Goal: Transaction & Acquisition: Purchase product/service

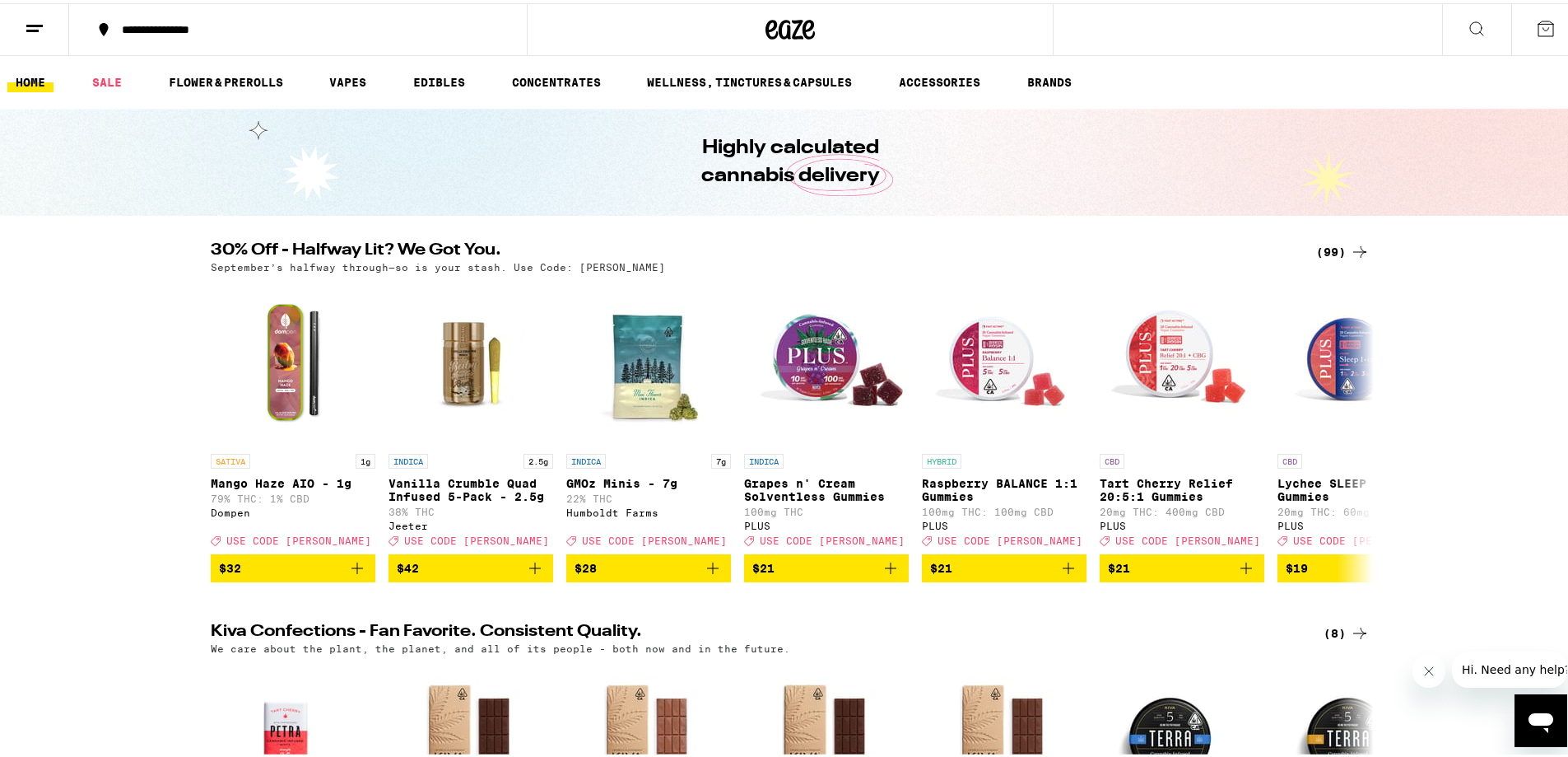
click at [1333, 248] on div "(99)" at bounding box center [1343, 249] width 54 height 20
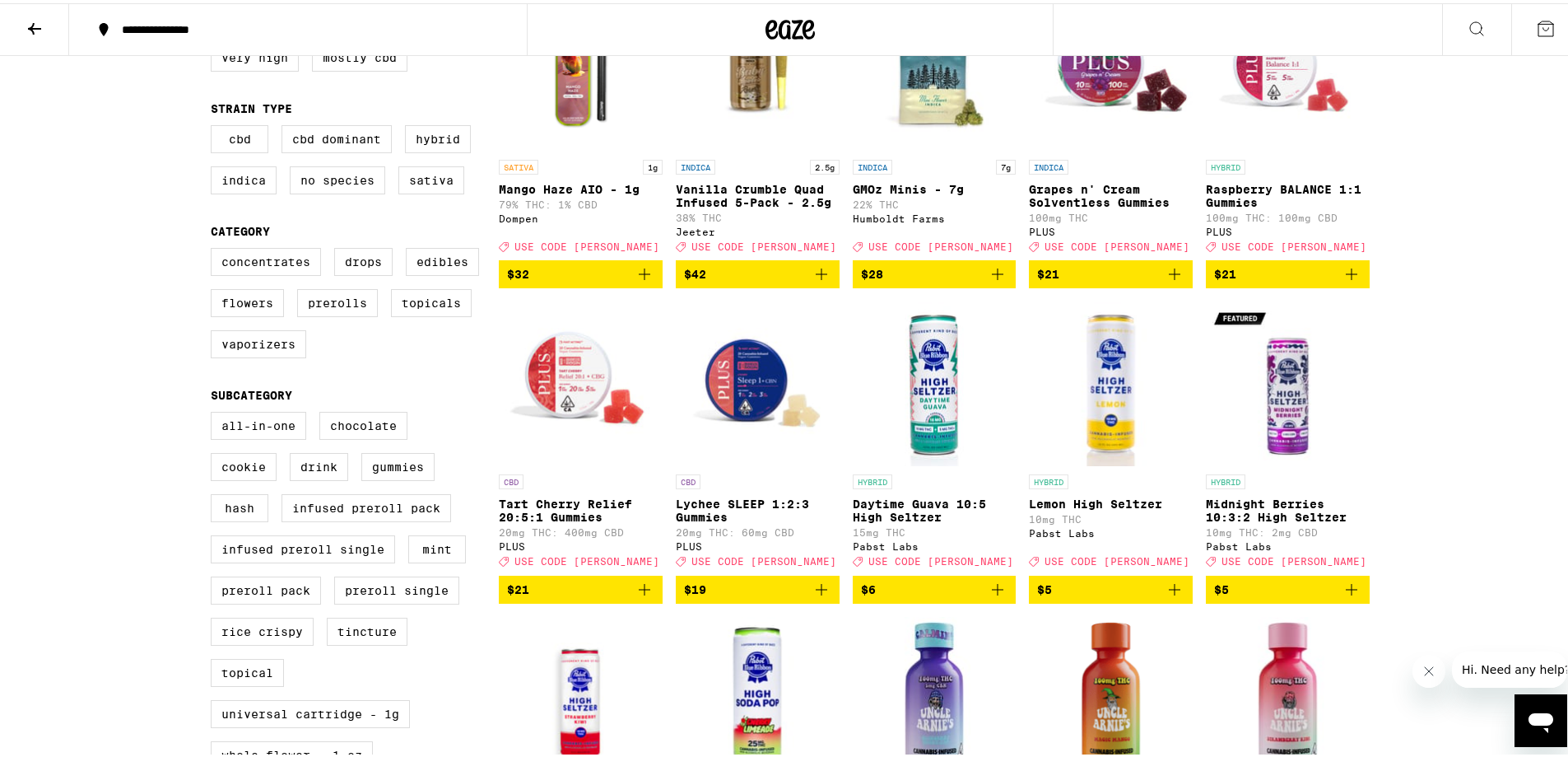
scroll to position [247, 0]
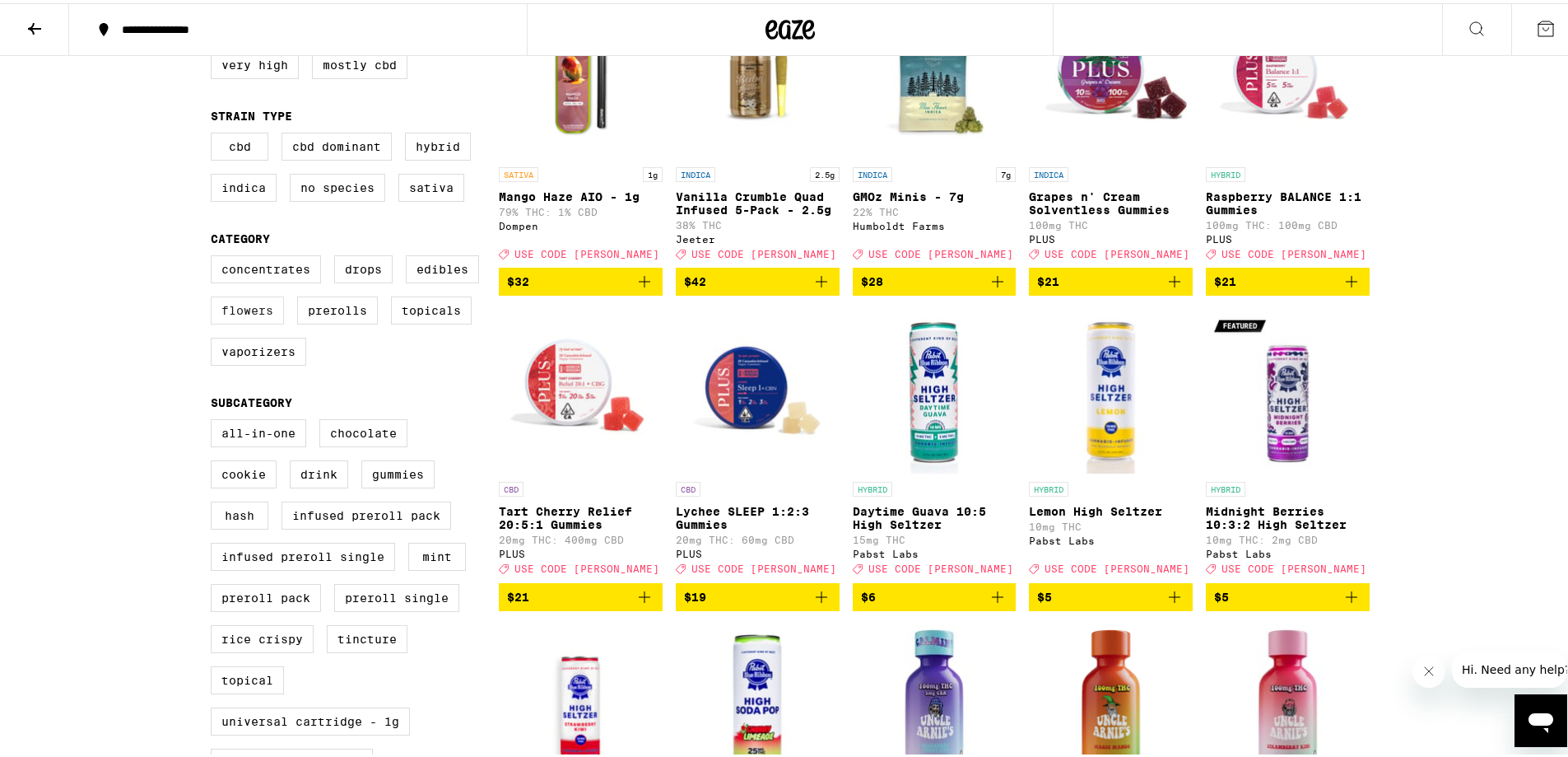
click at [245, 321] on label "Flowers" at bounding box center [248, 307] width 74 height 28
click at [215, 255] on input "Flowers" at bounding box center [214, 254] width 1 height 1
checkbox input "true"
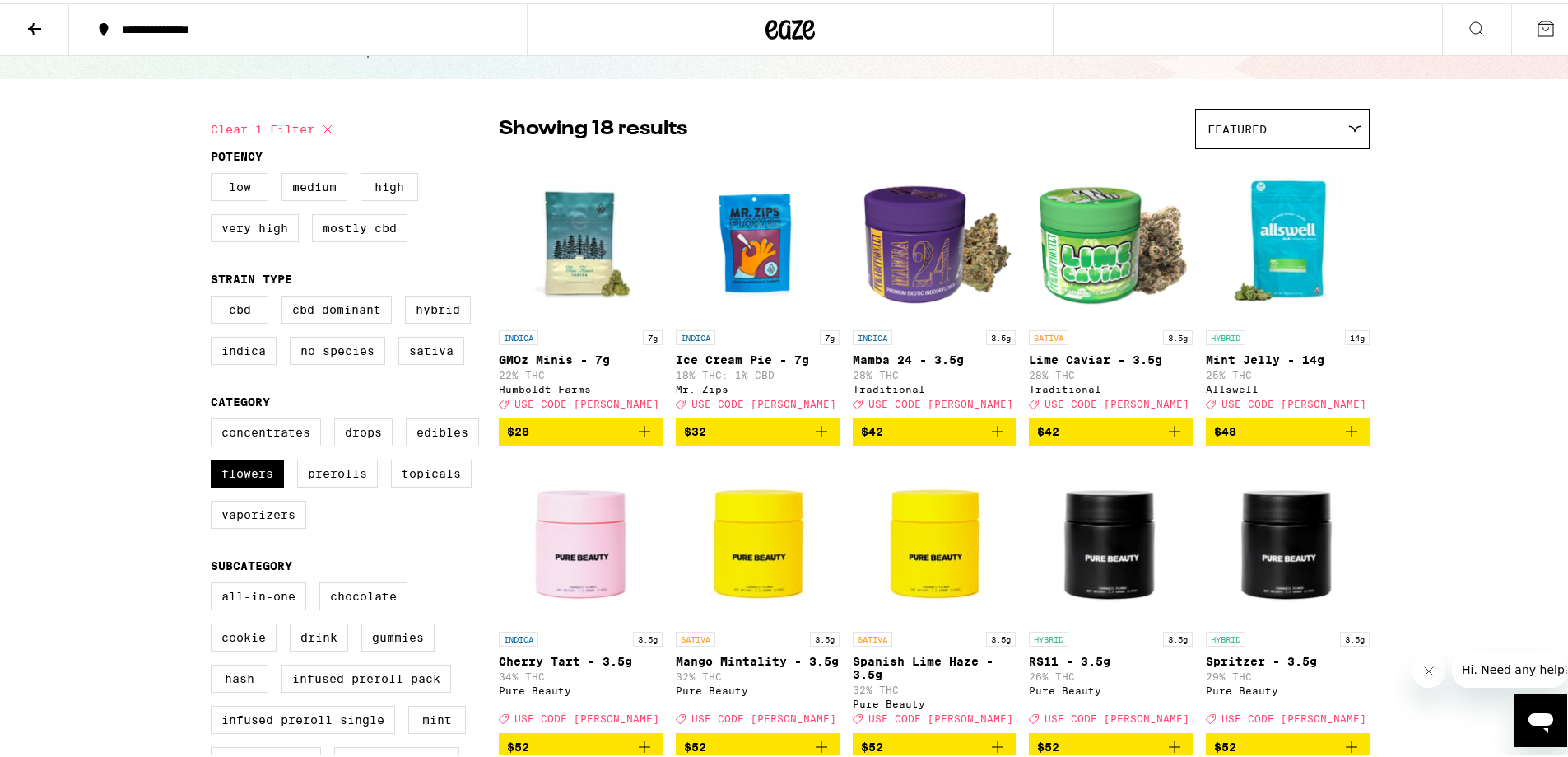
scroll to position [83, 0]
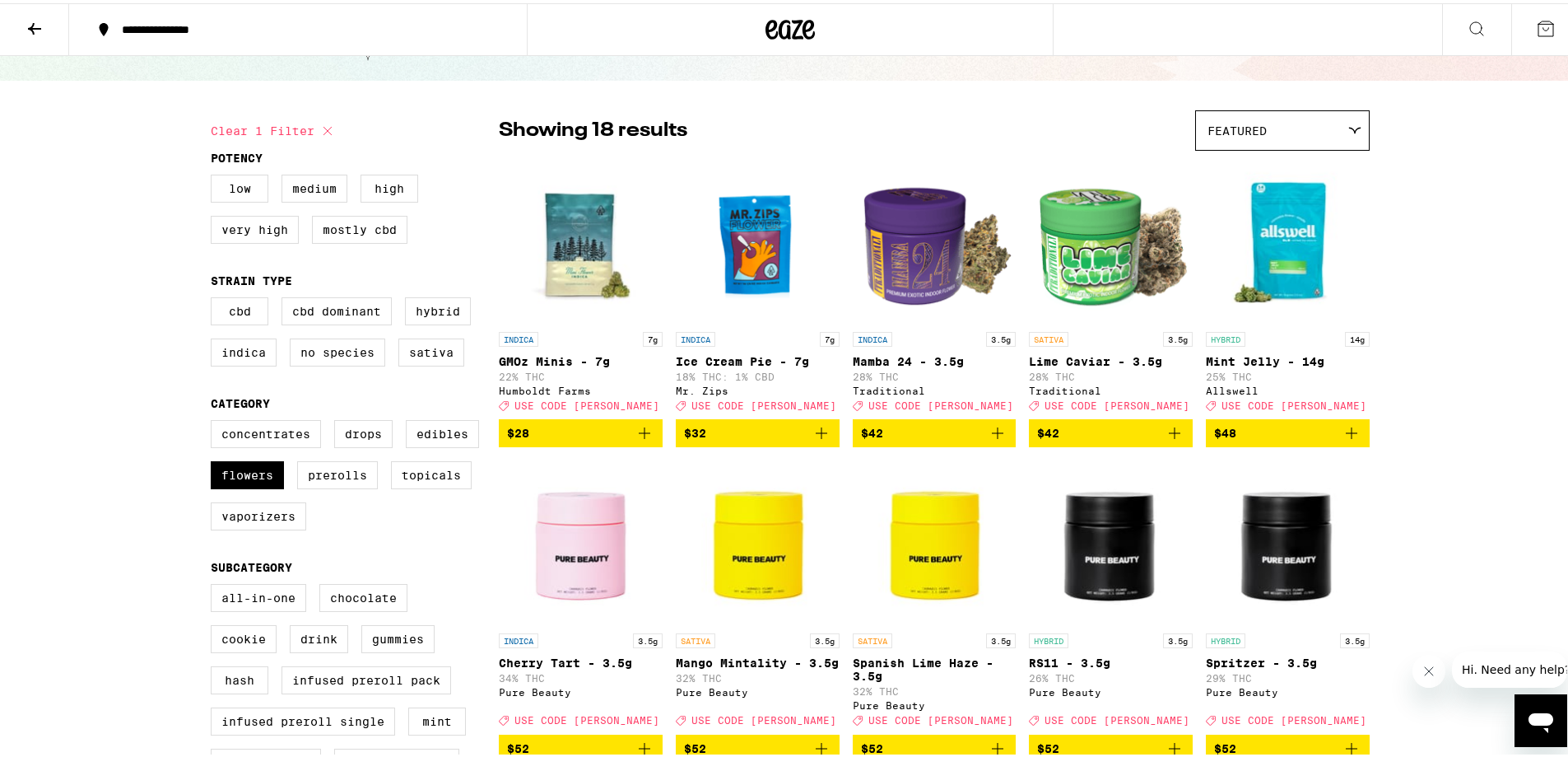
click at [1352, 439] on icon "Add to bag" at bounding box center [1351, 430] width 20 height 20
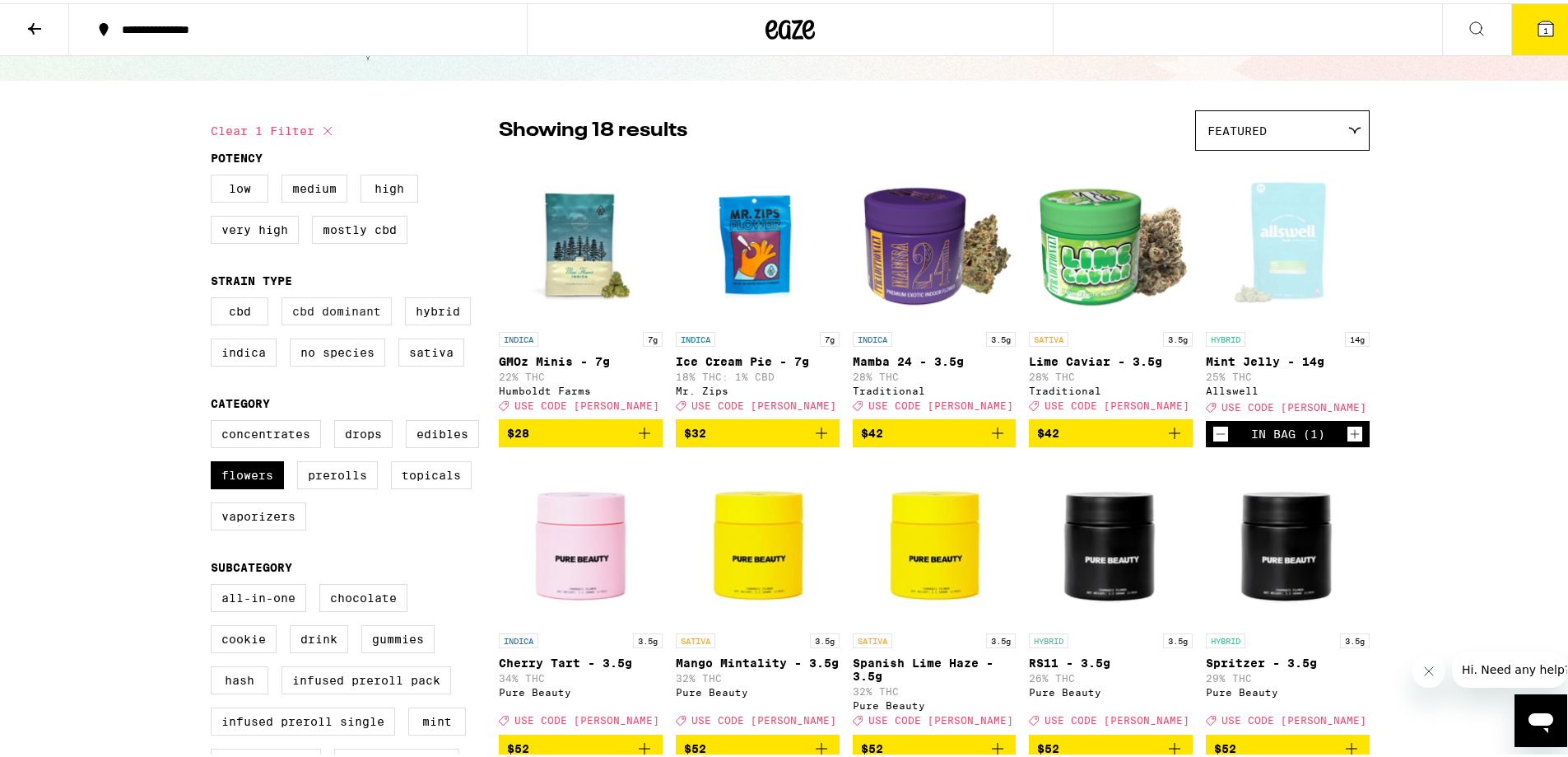
scroll to position [135, 0]
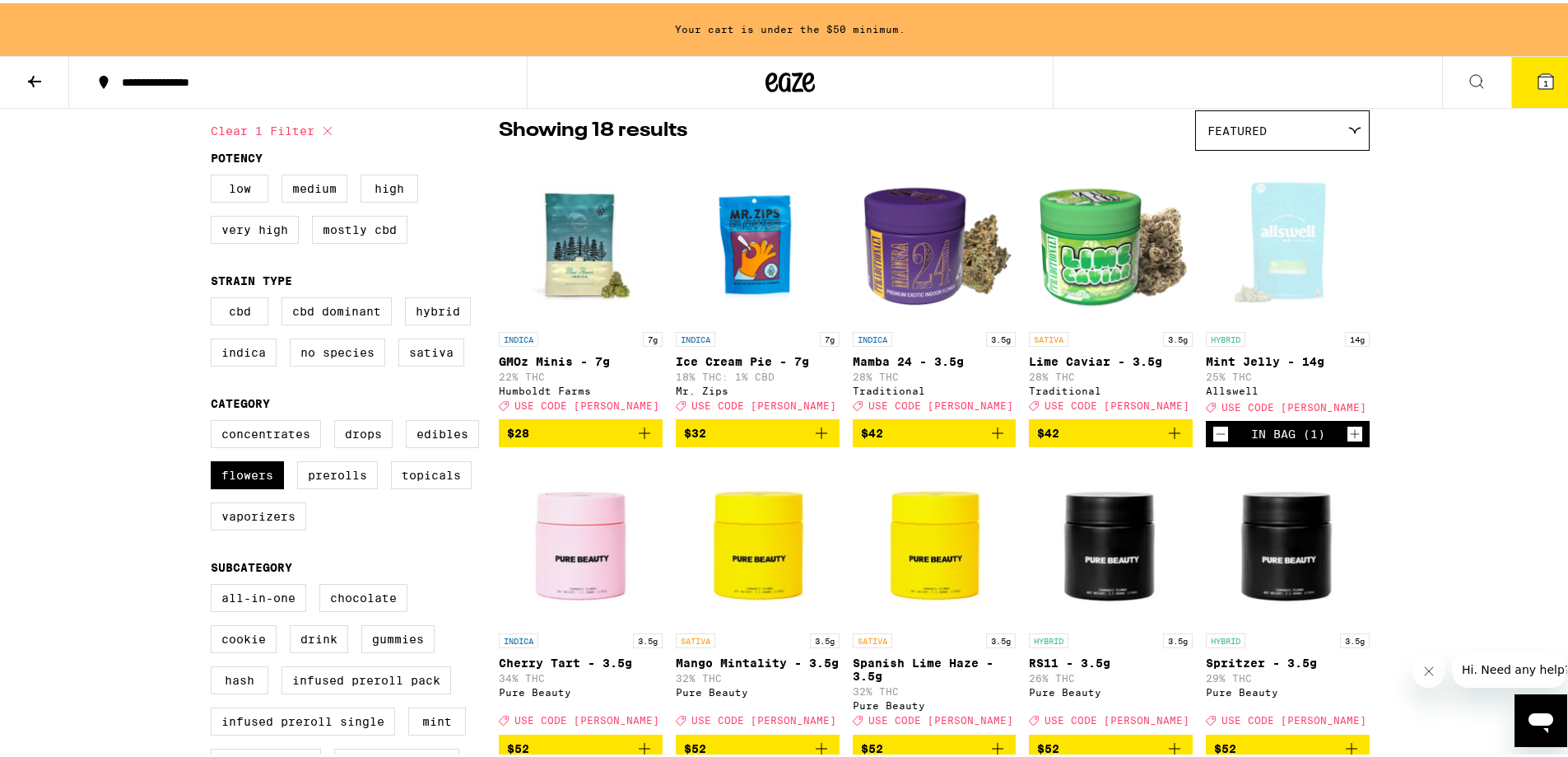
click at [36, 78] on icon at bounding box center [34, 79] width 13 height 12
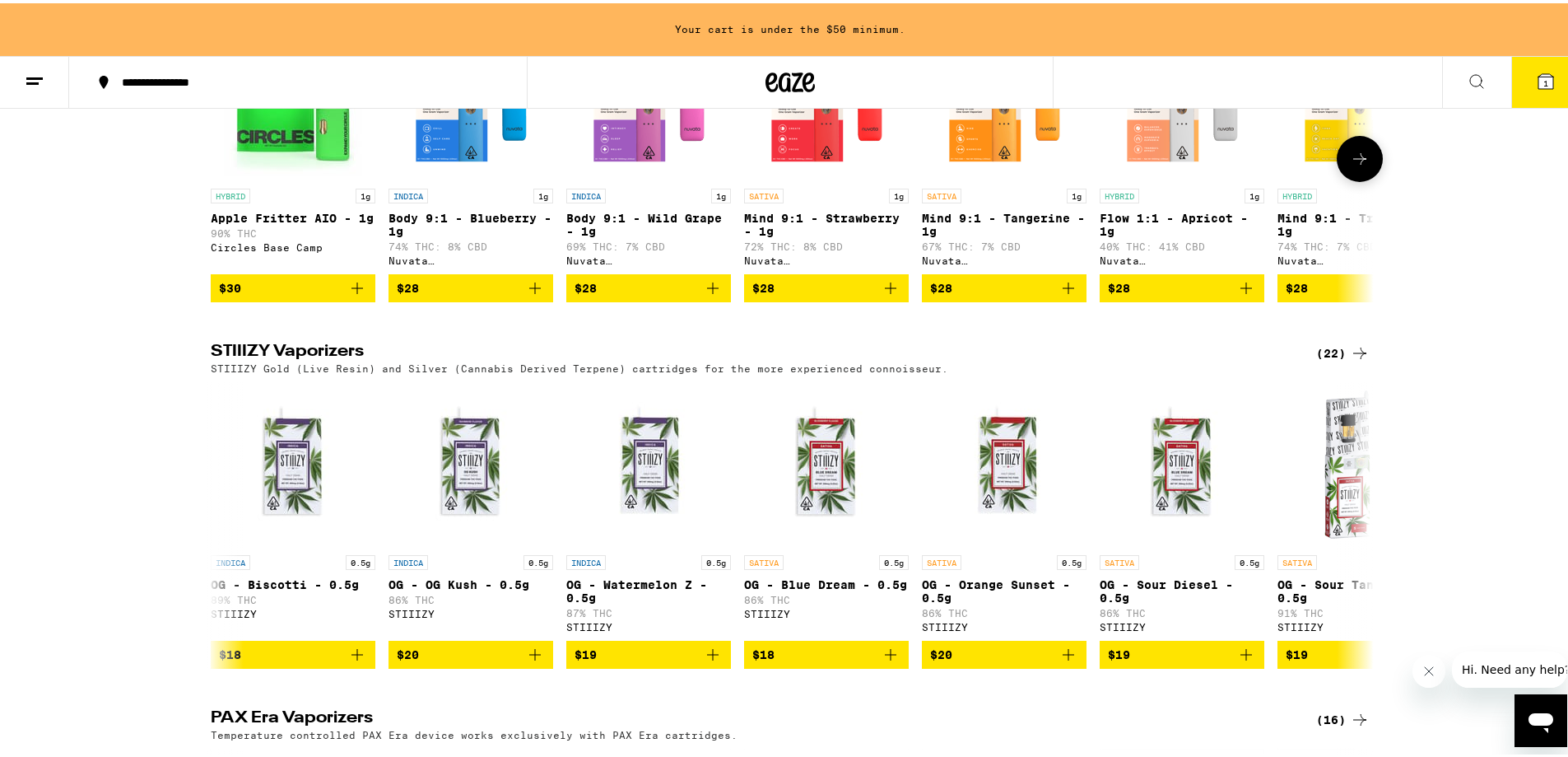
scroll to position [2552, 0]
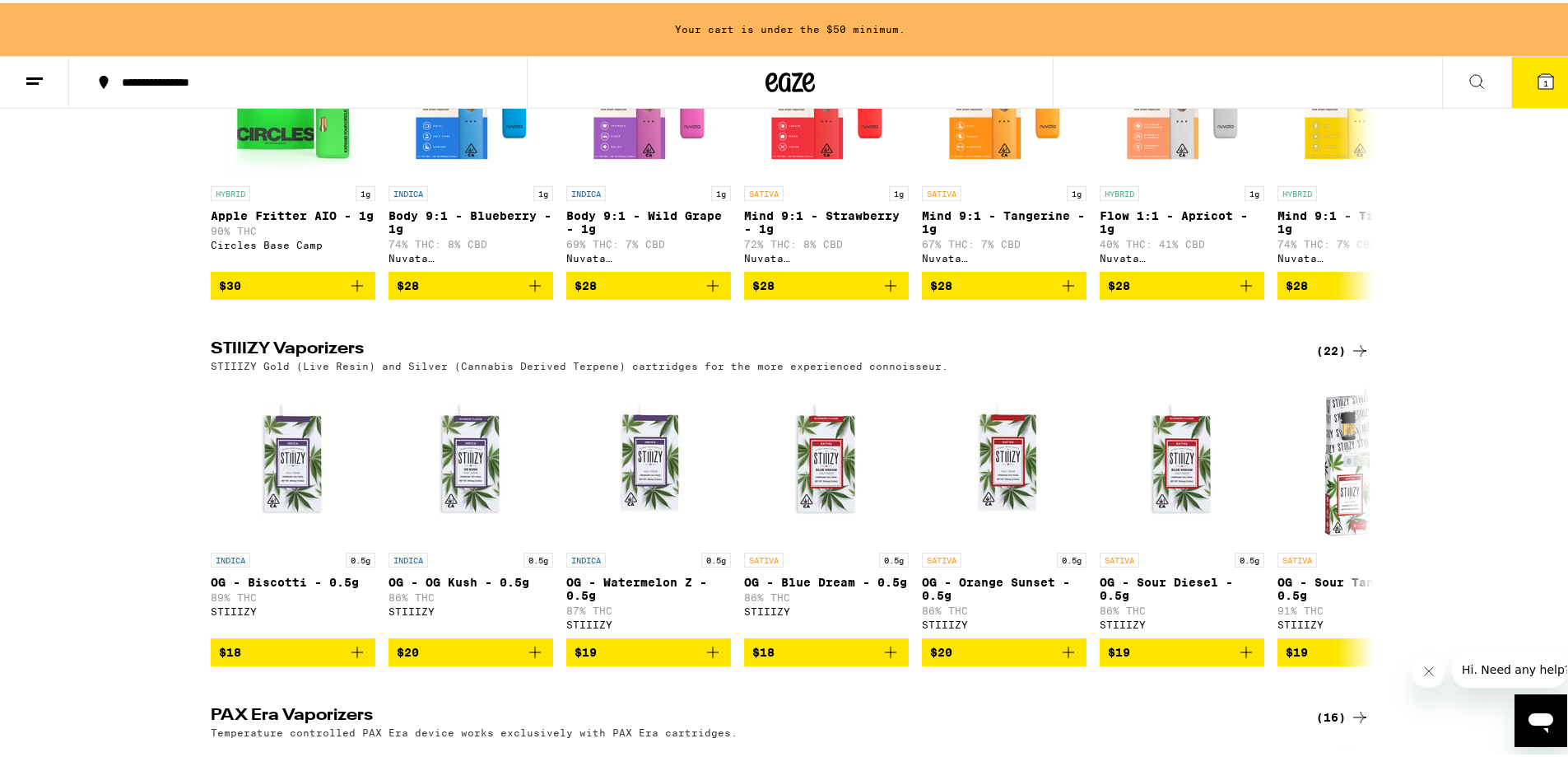
click at [1329, 358] on div "(22)" at bounding box center [1343, 348] width 54 height 20
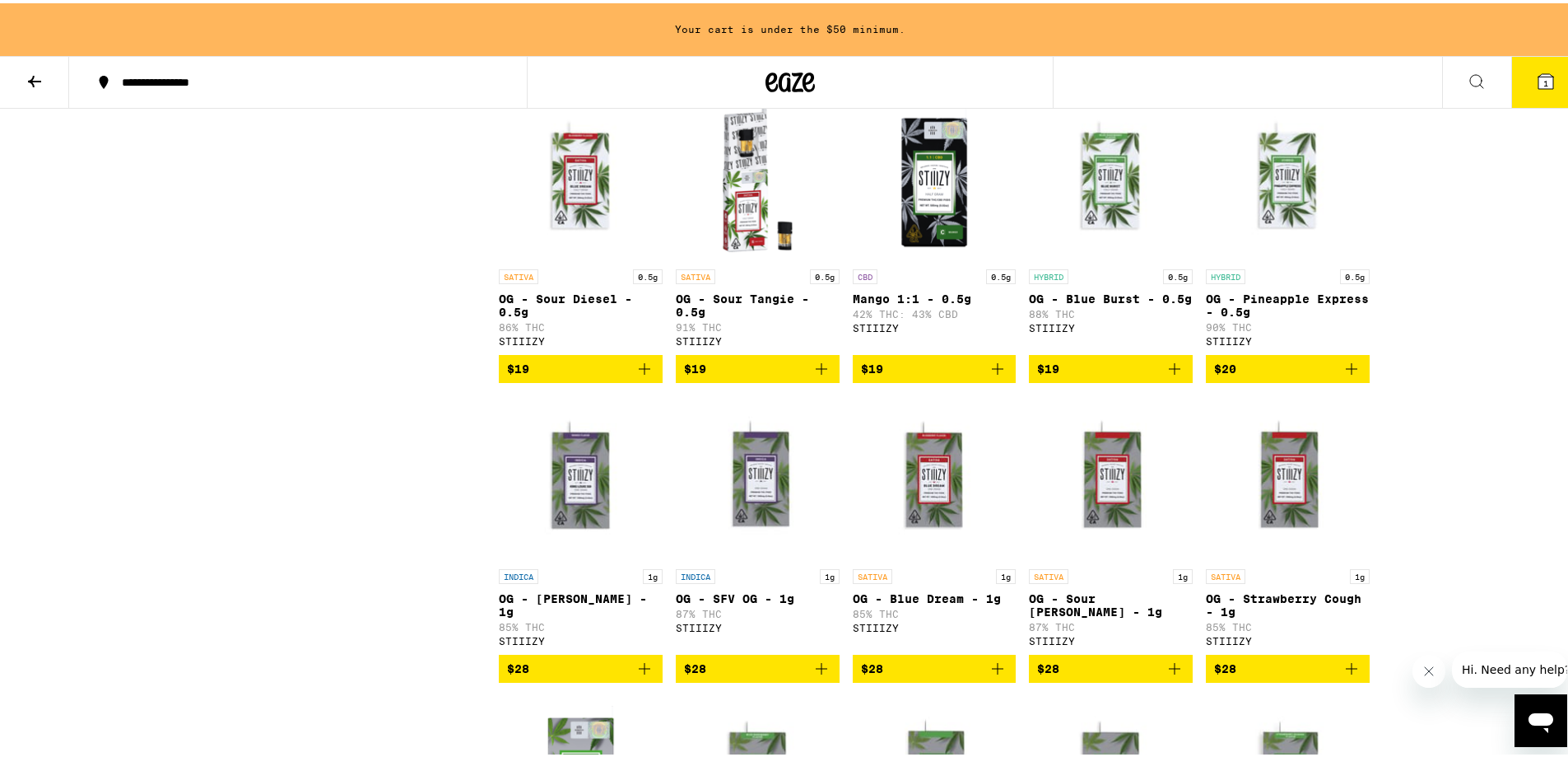
scroll to position [217, 0]
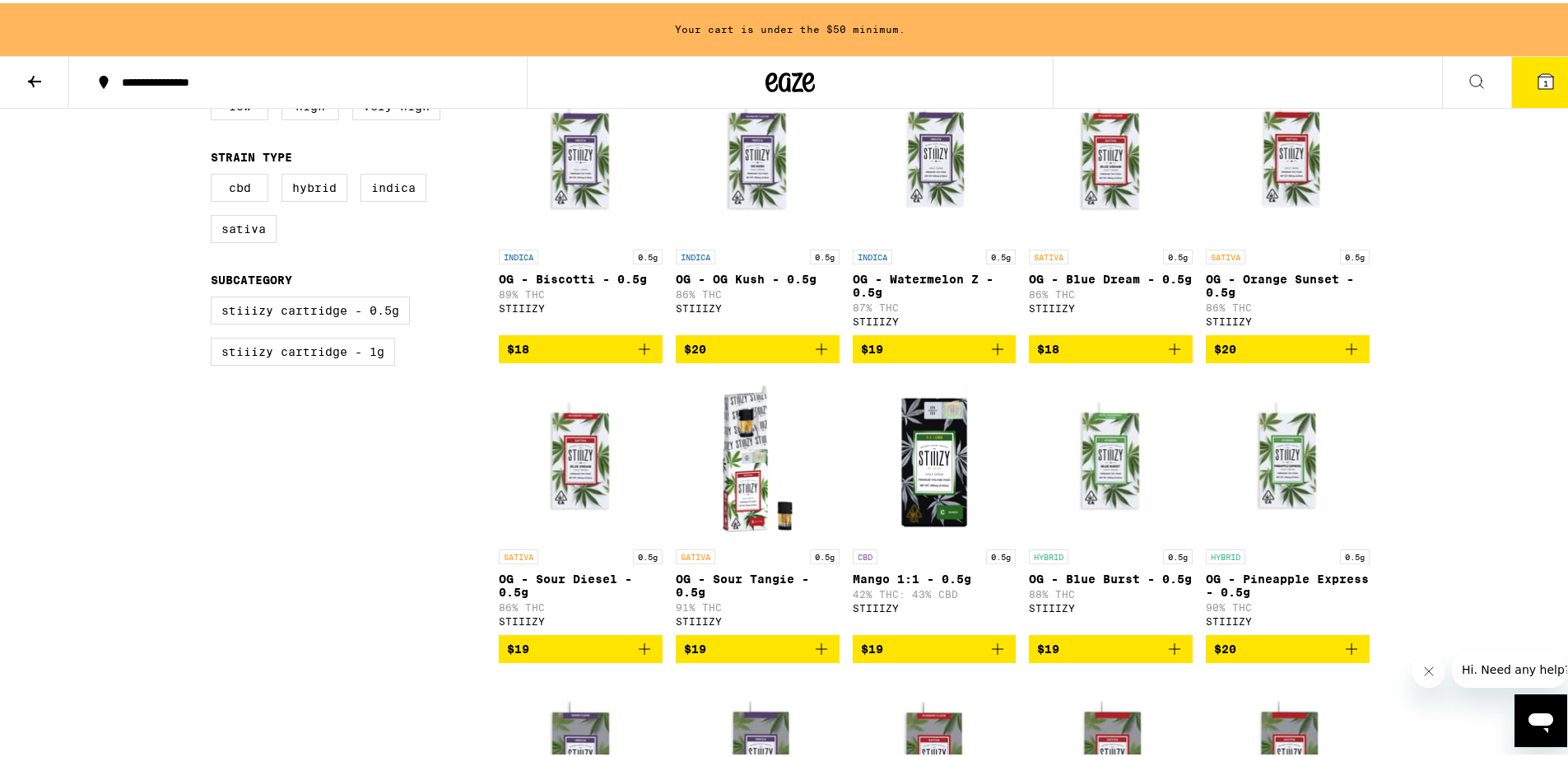
click at [1166, 356] on icon "Add to bag" at bounding box center [1175, 346] width 20 height 20
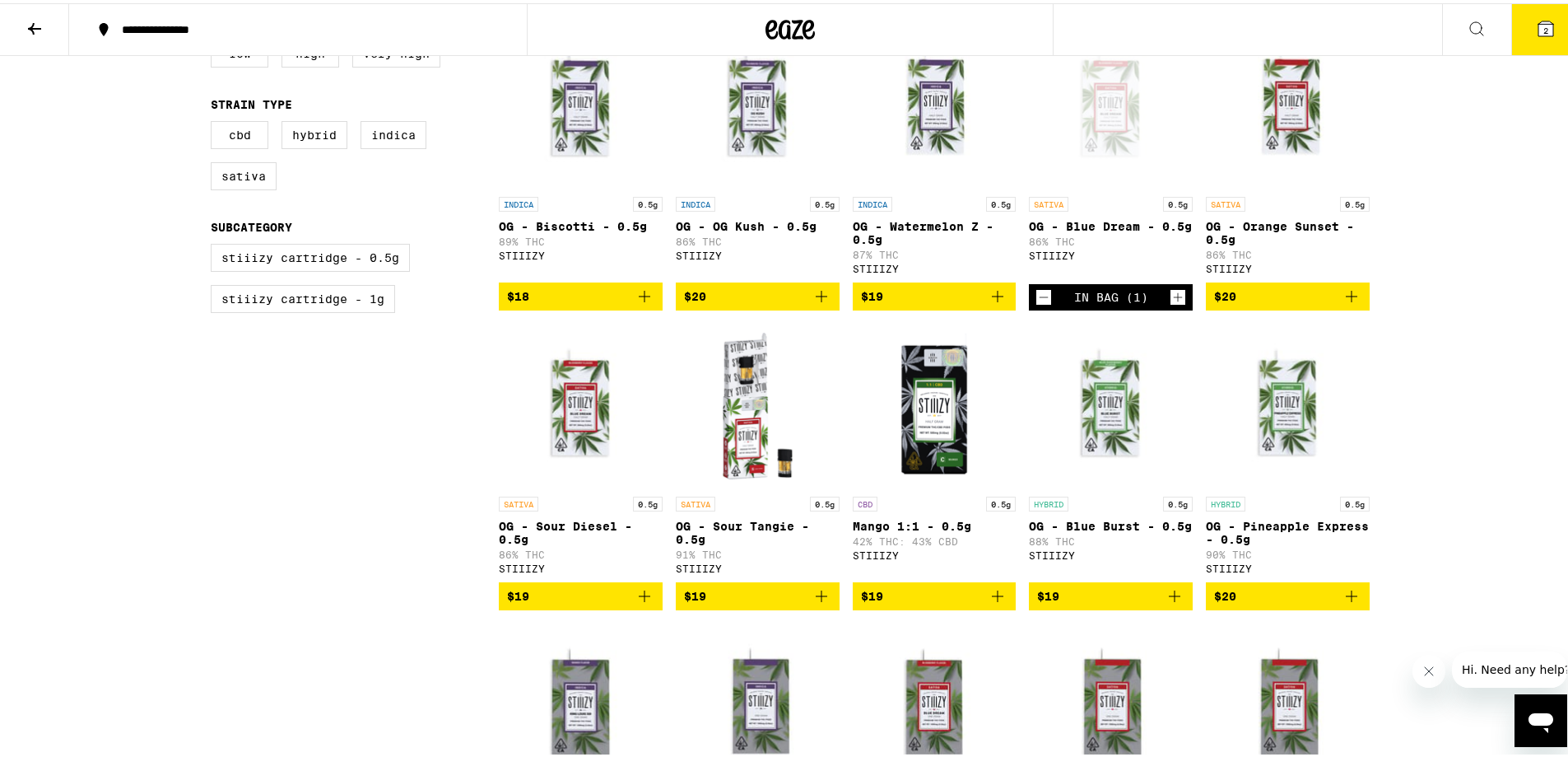
scroll to position [164, 0]
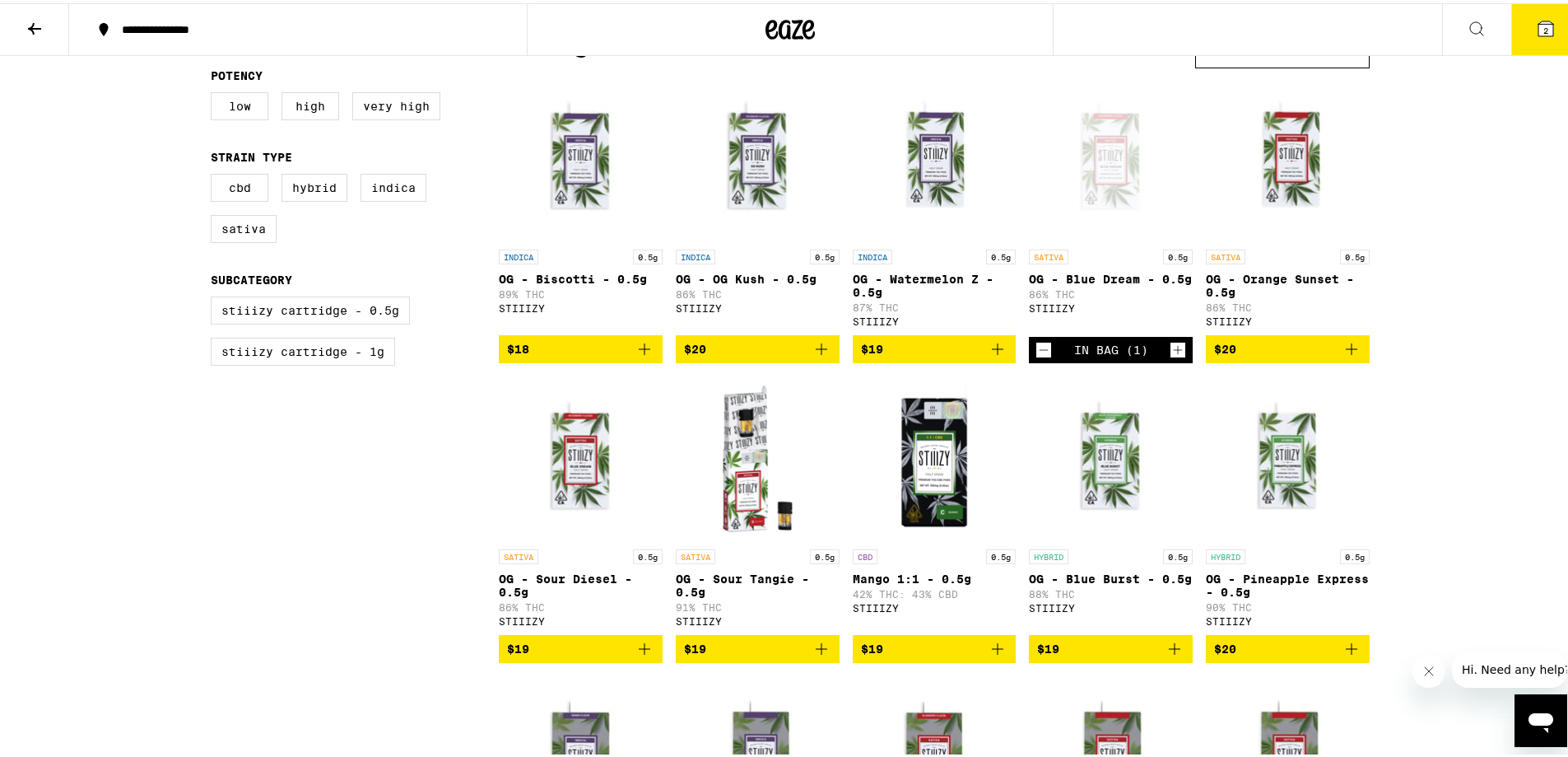
click at [1549, 25] on button "2" at bounding box center [1545, 26] width 69 height 51
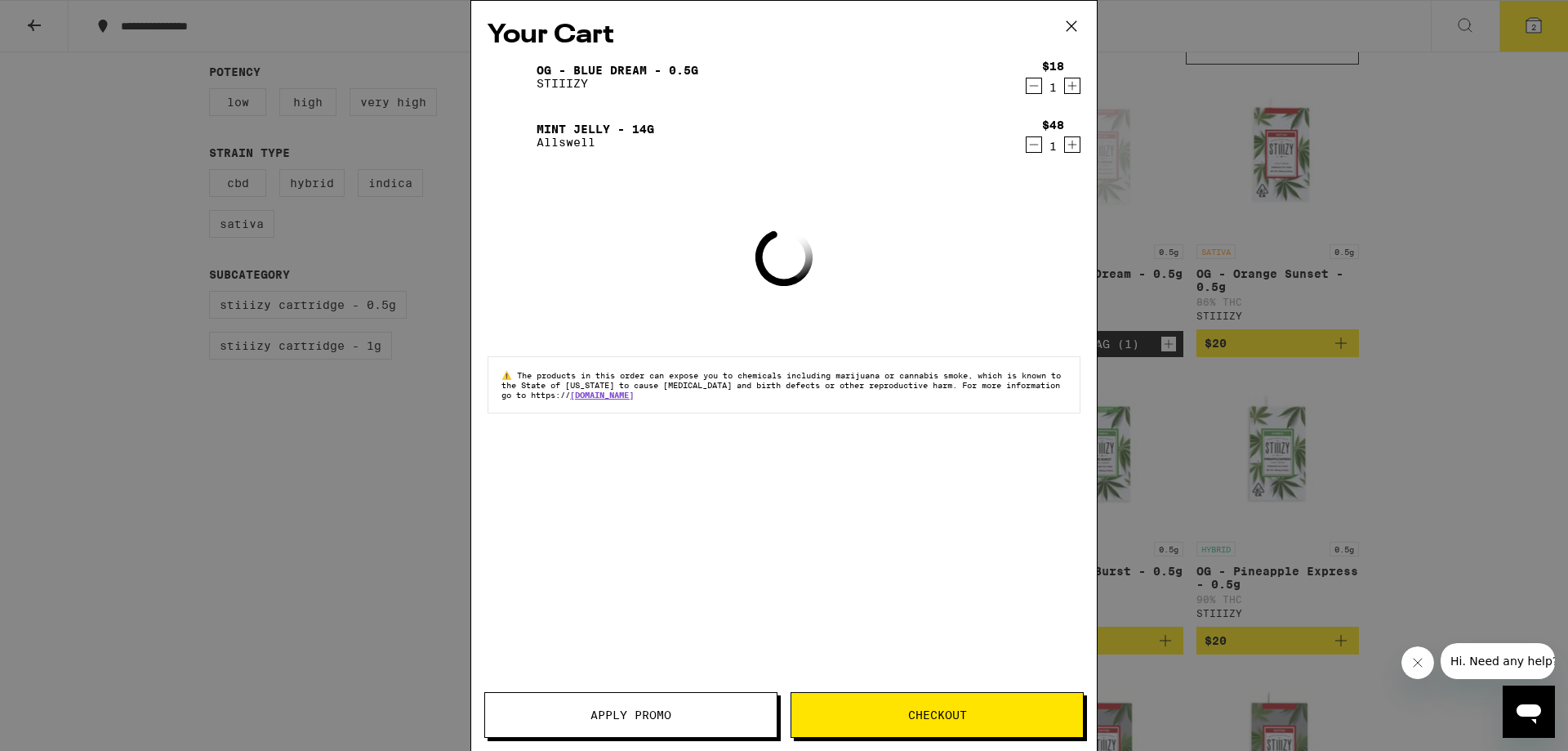
click at [667, 720] on span "Apply Promo" at bounding box center [631, 714] width 81 height 12
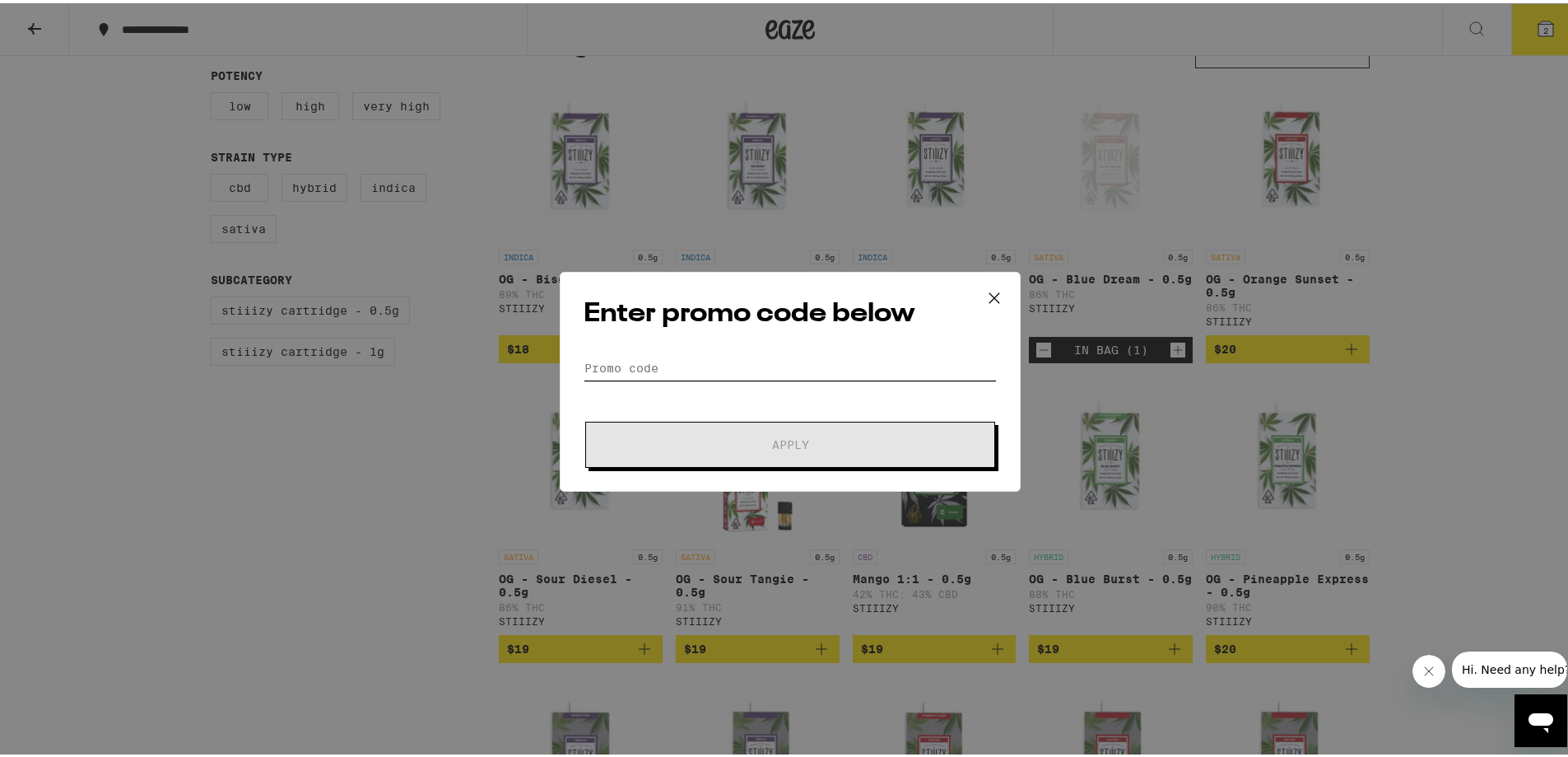
drag, startPoint x: 690, startPoint y: 364, endPoint x: 667, endPoint y: 378, distance: 26.9
click at [689, 363] on input "Promo Code" at bounding box center [789, 365] width 413 height 25
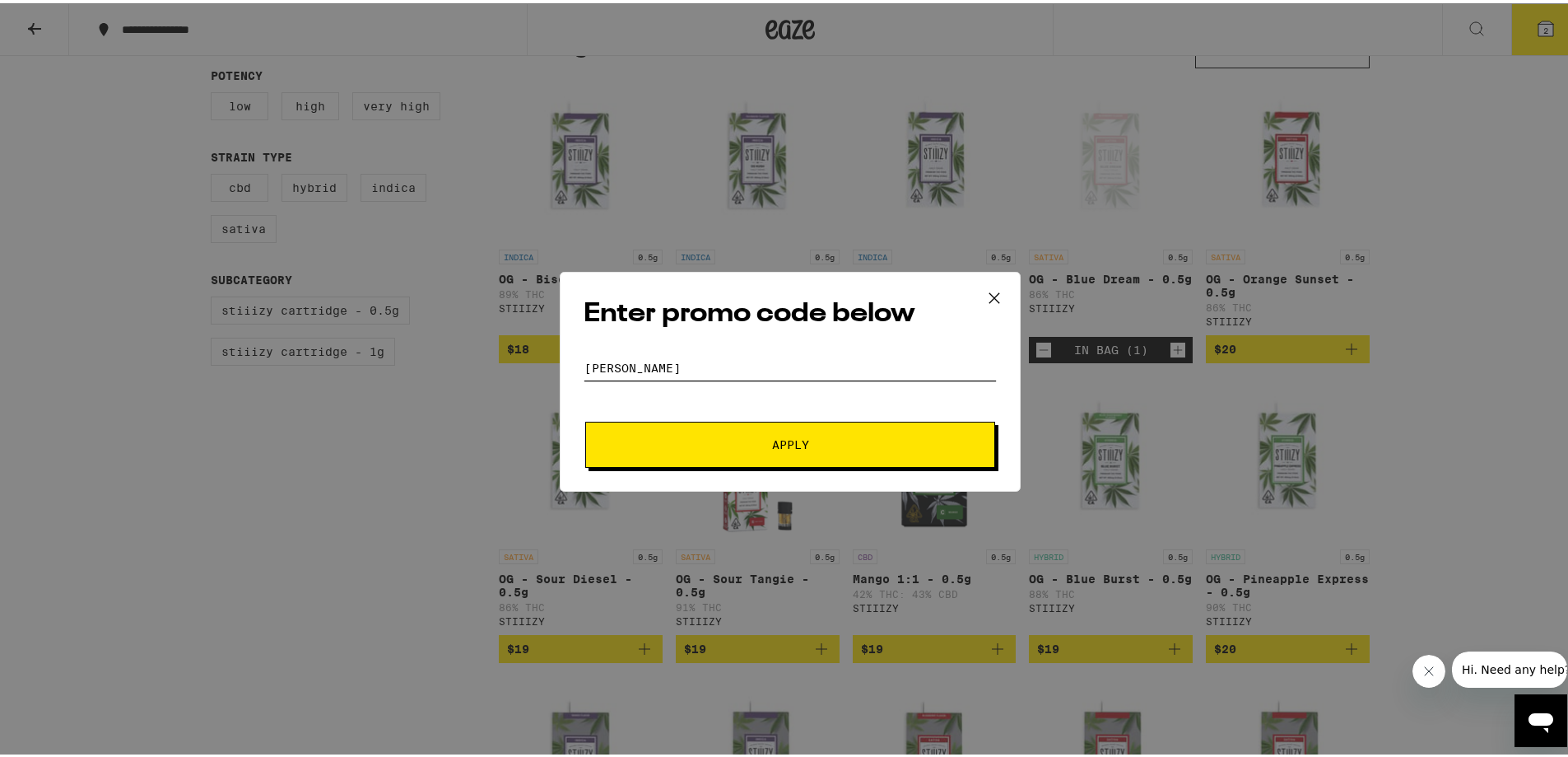
type input "[PERSON_NAME]"
click at [682, 431] on button "Apply" at bounding box center [790, 441] width 410 height 46
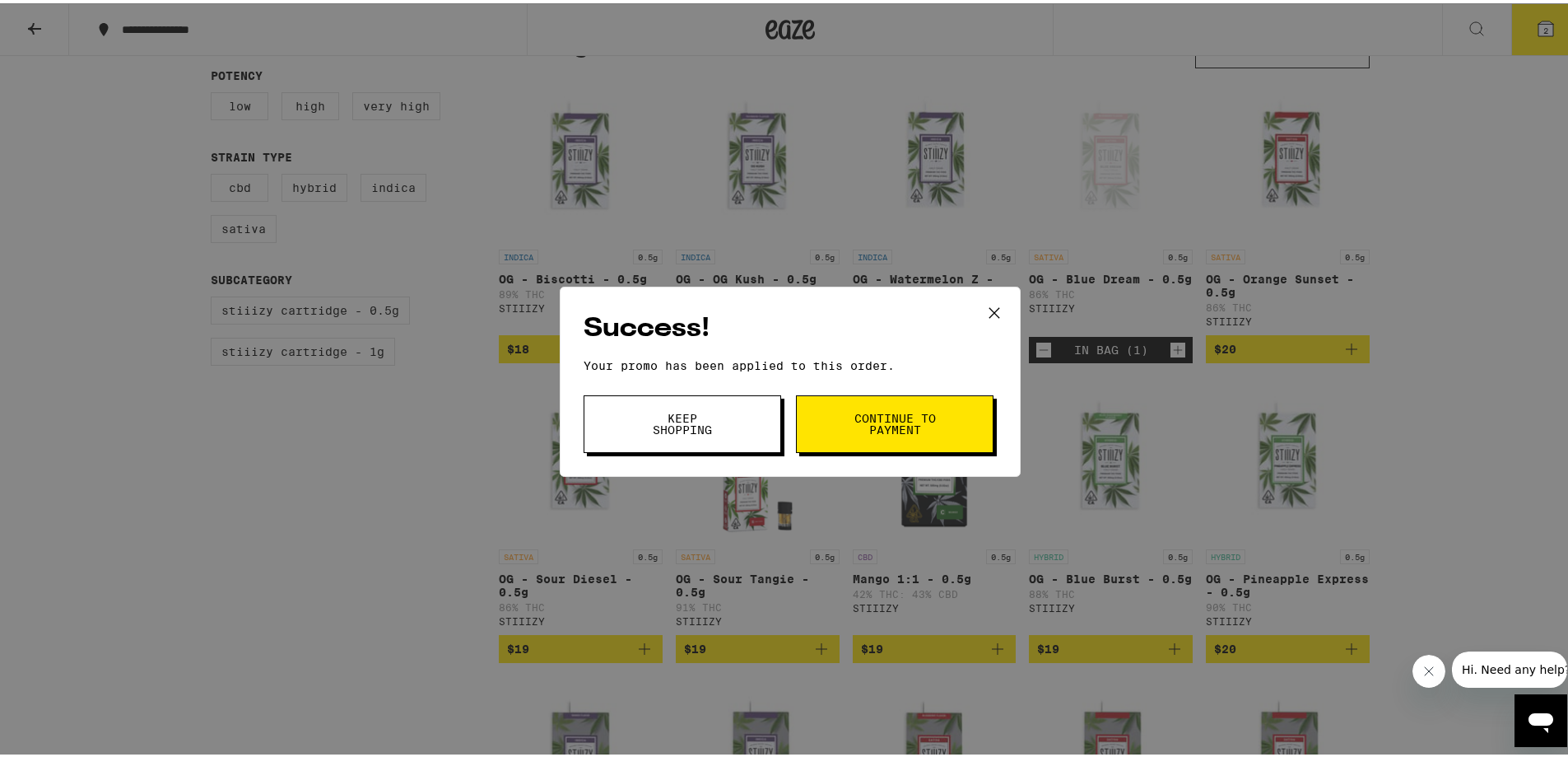
click at [904, 424] on span "Continue to payment" at bounding box center [894, 420] width 84 height 23
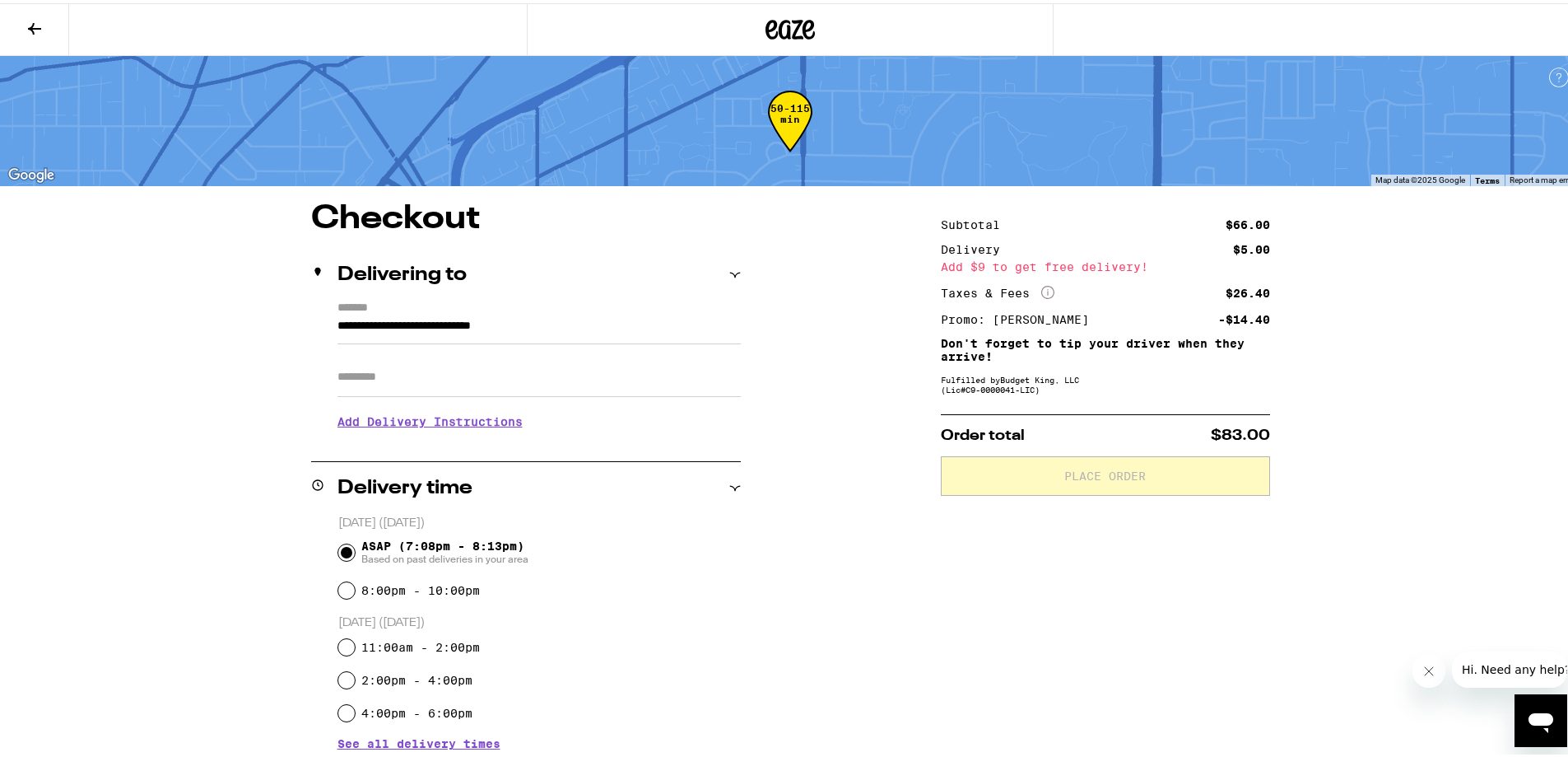
click at [434, 420] on h3 "Add Delivery Instructions" at bounding box center [539, 418] width 403 height 38
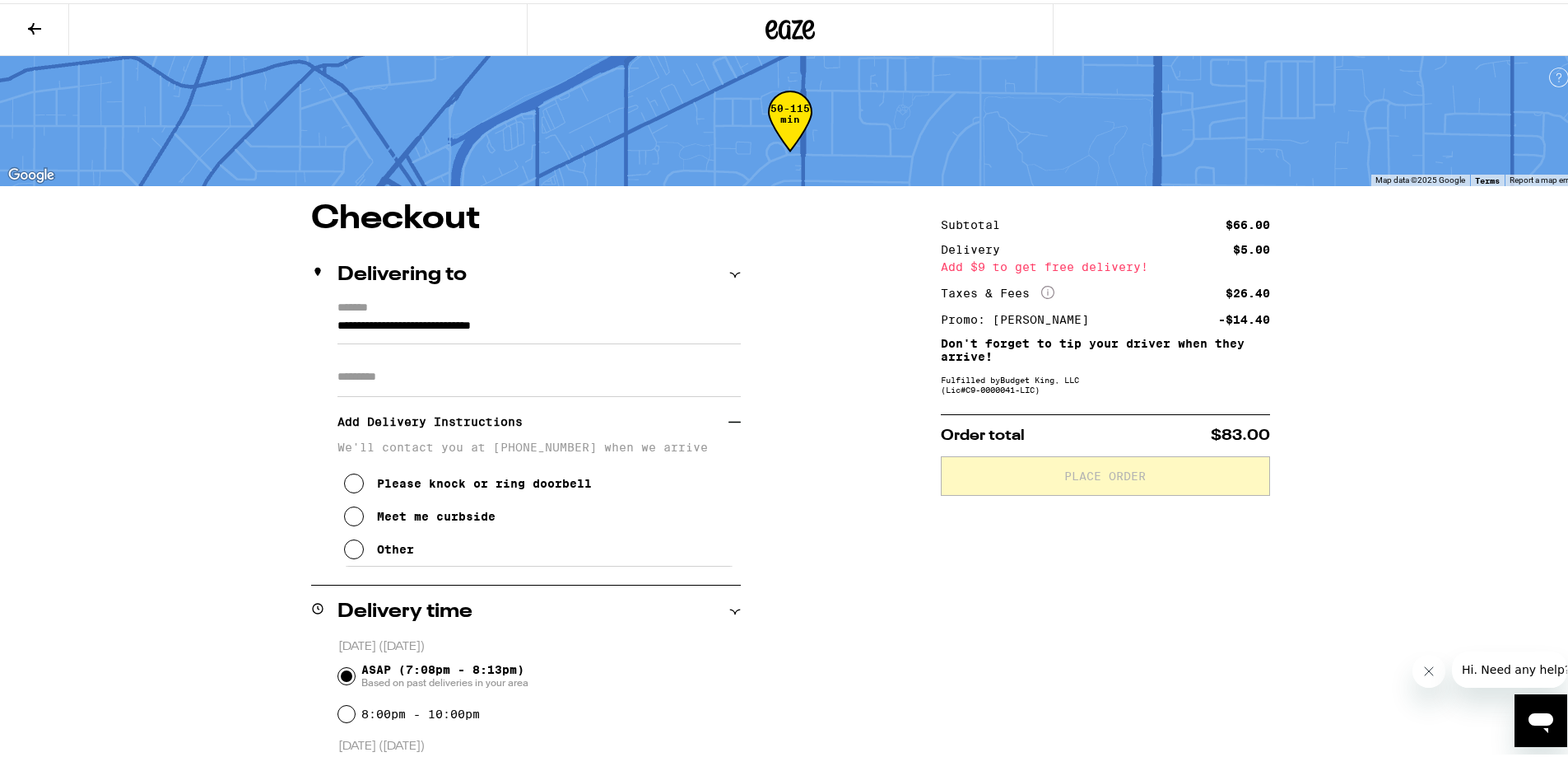
click at [349, 515] on icon at bounding box center [354, 513] width 20 height 20
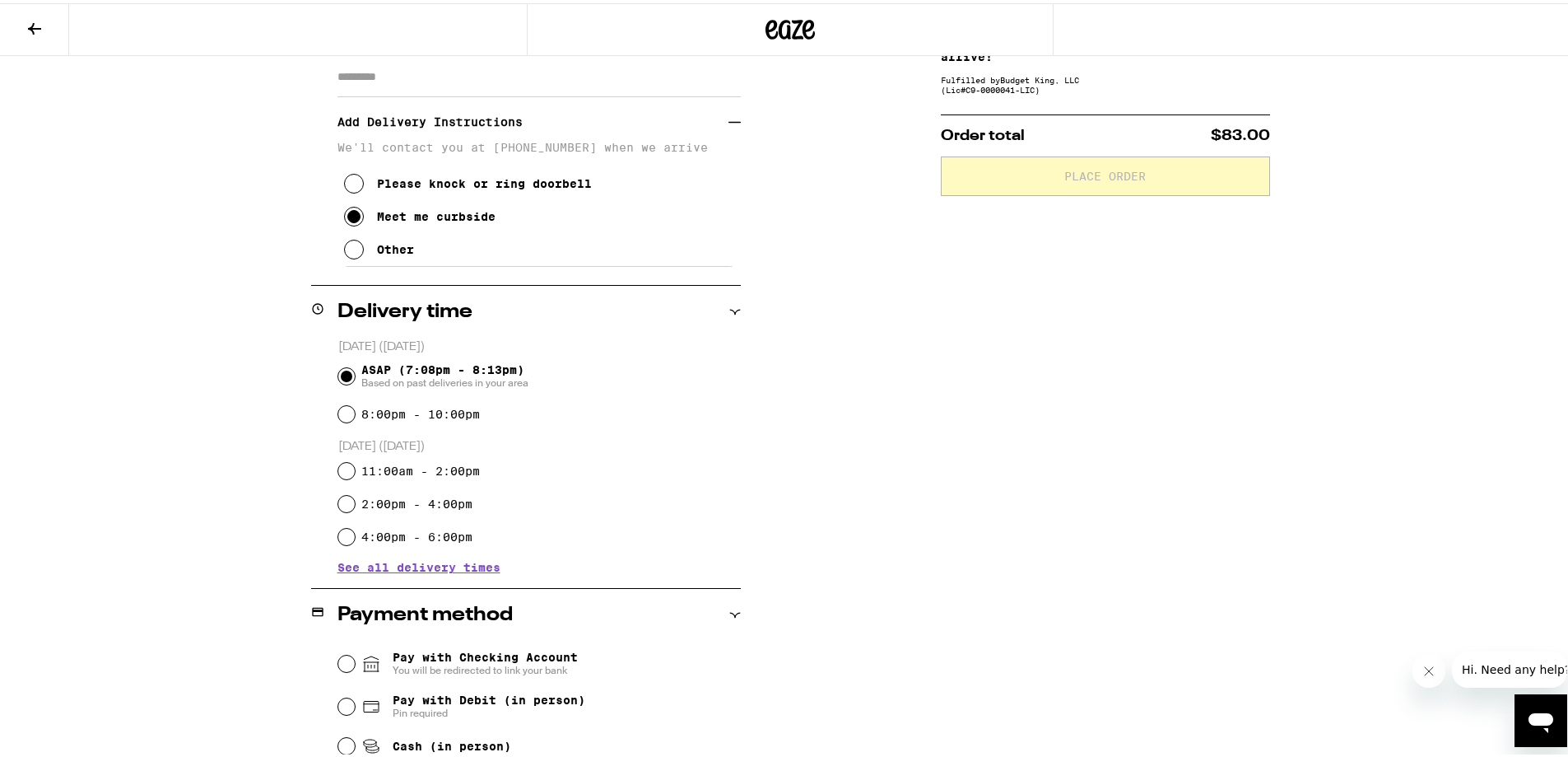
scroll to position [330, 0]
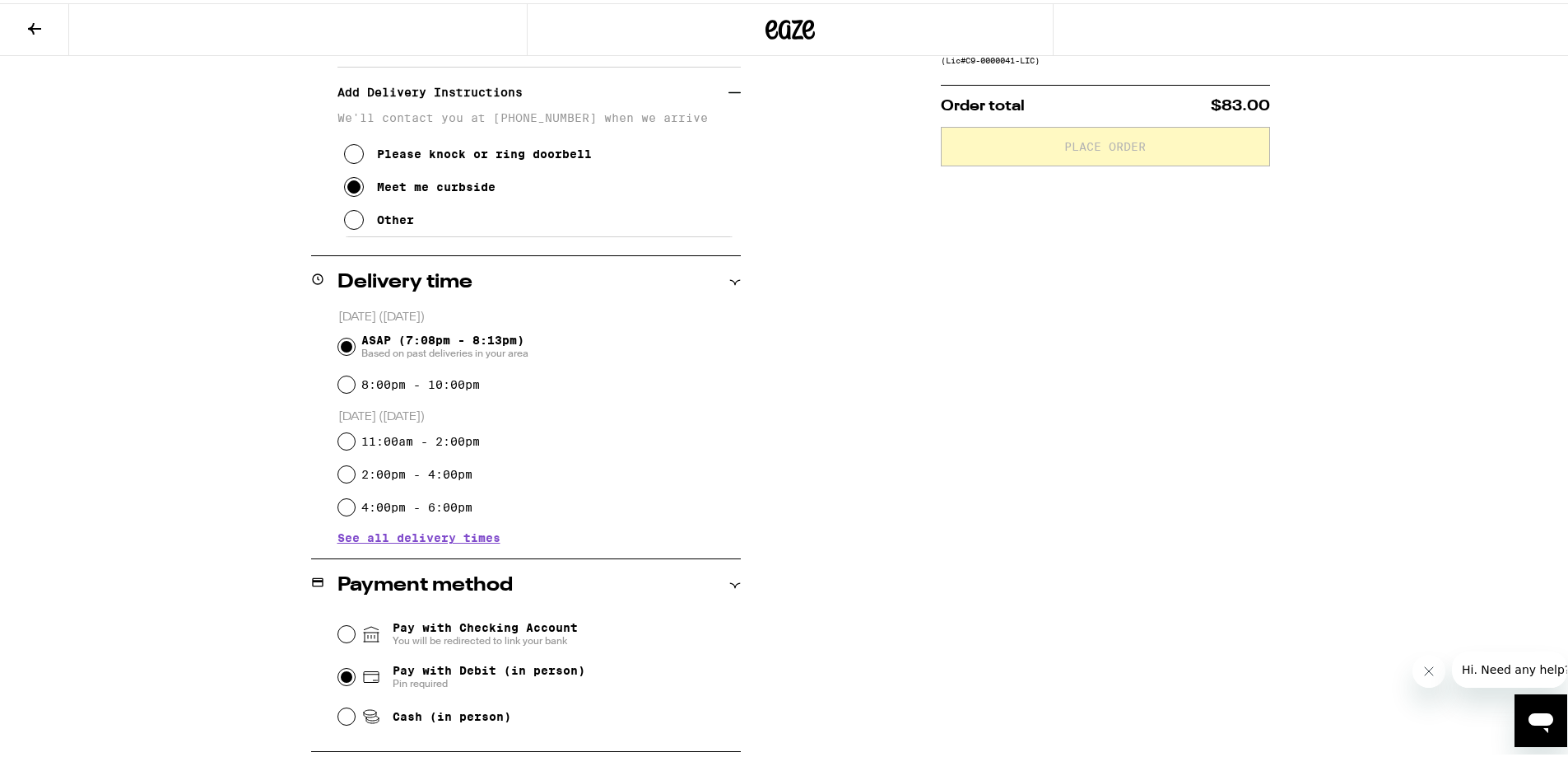
click at [338, 670] on input "Pay with Debit (in person) Pin required" at bounding box center [346, 673] width 17 height 17
radio input "true"
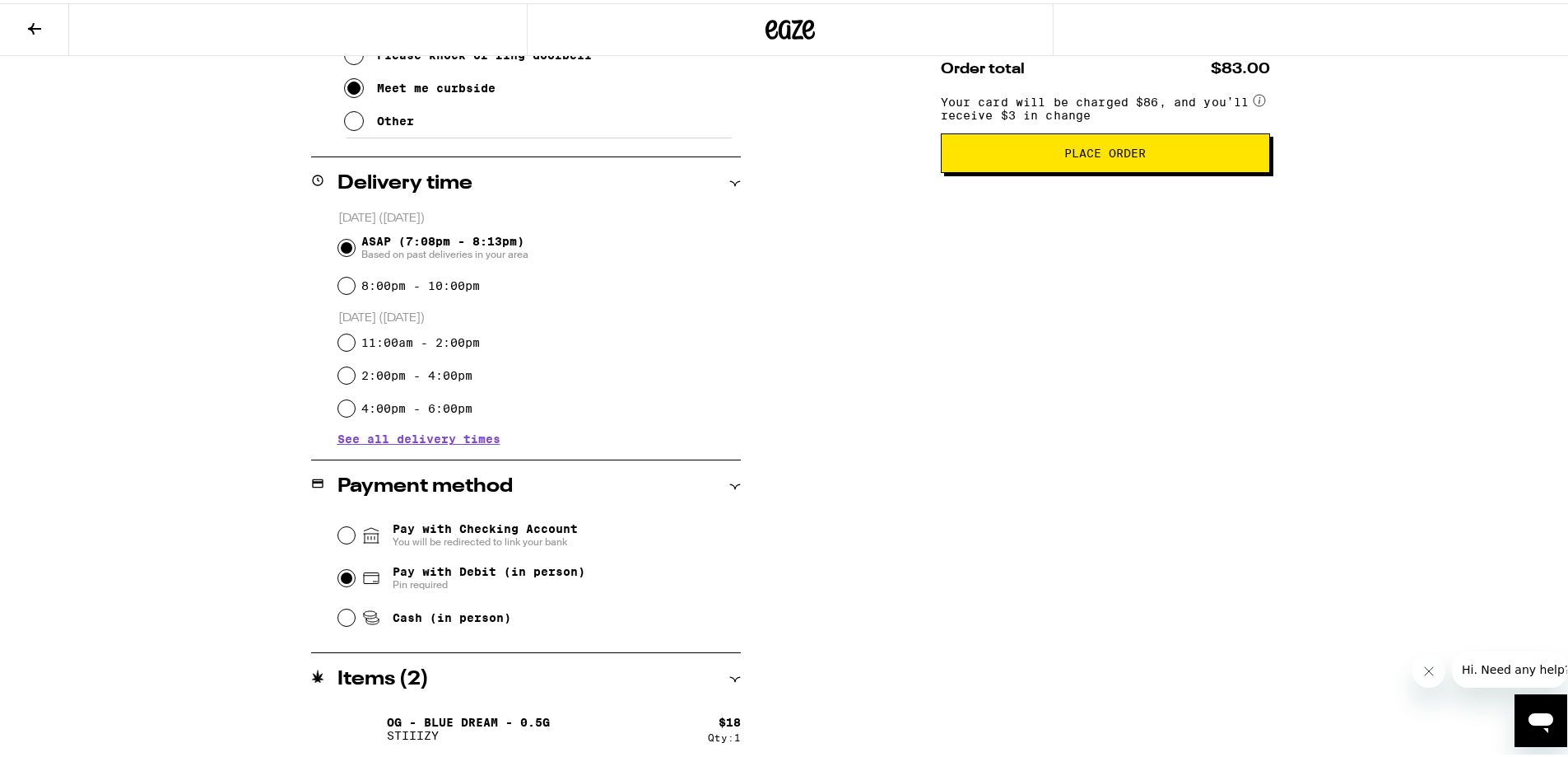
scroll to position [82, 0]
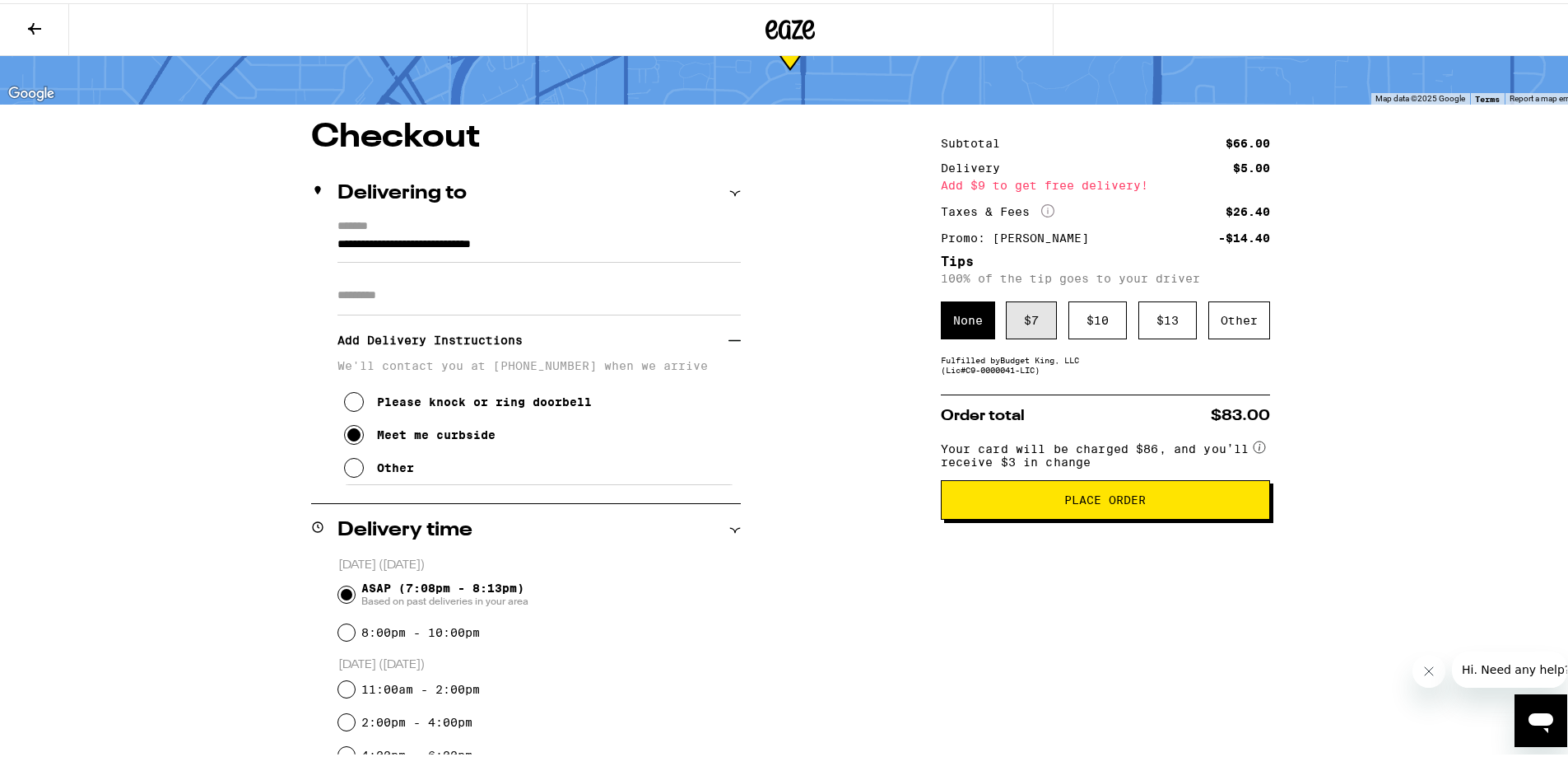
click at [1025, 326] on div "$ 7" at bounding box center [1030, 317] width 51 height 38
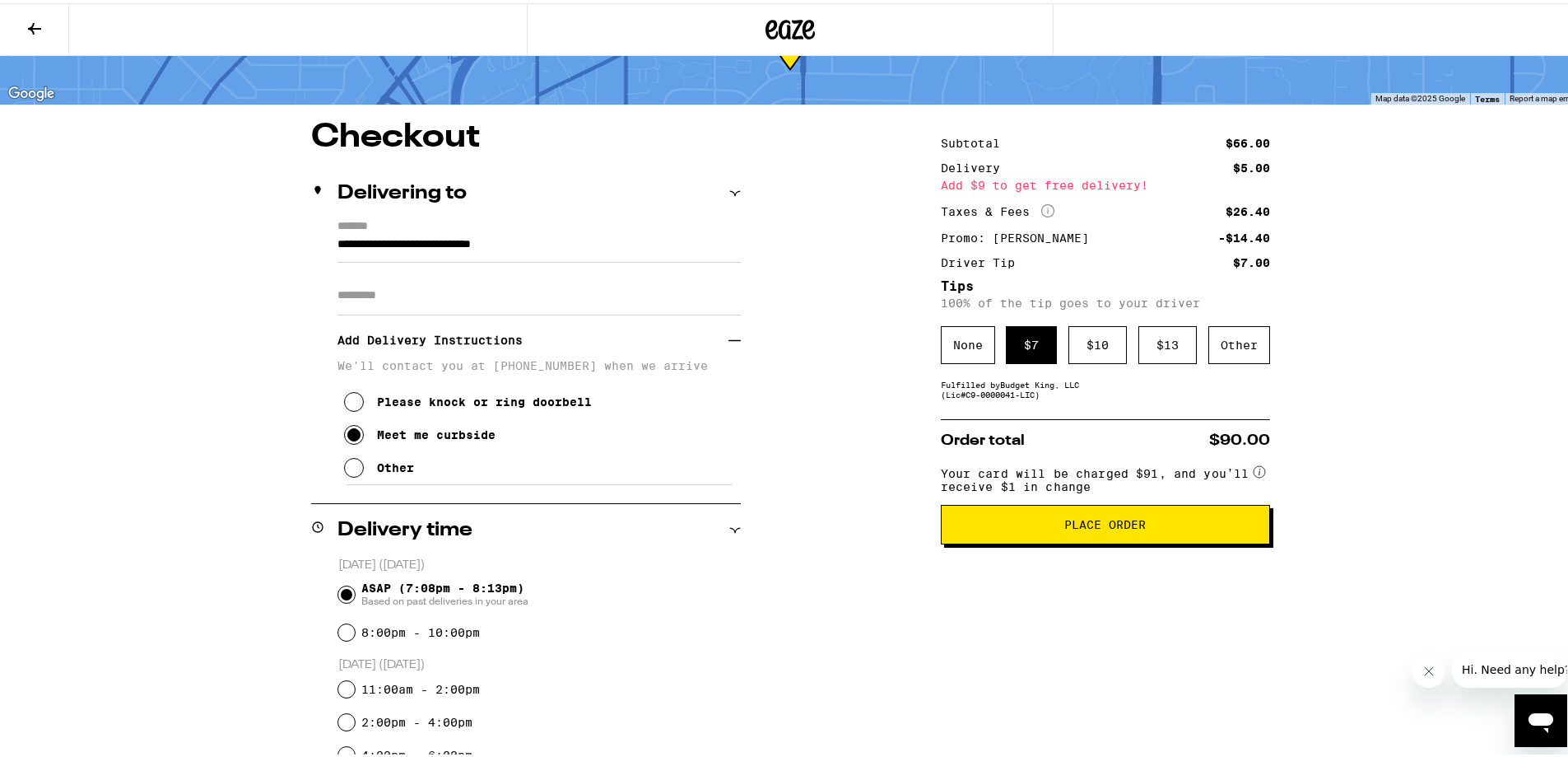
click at [1054, 527] on span "Place Order" at bounding box center [1105, 521] width 302 height 12
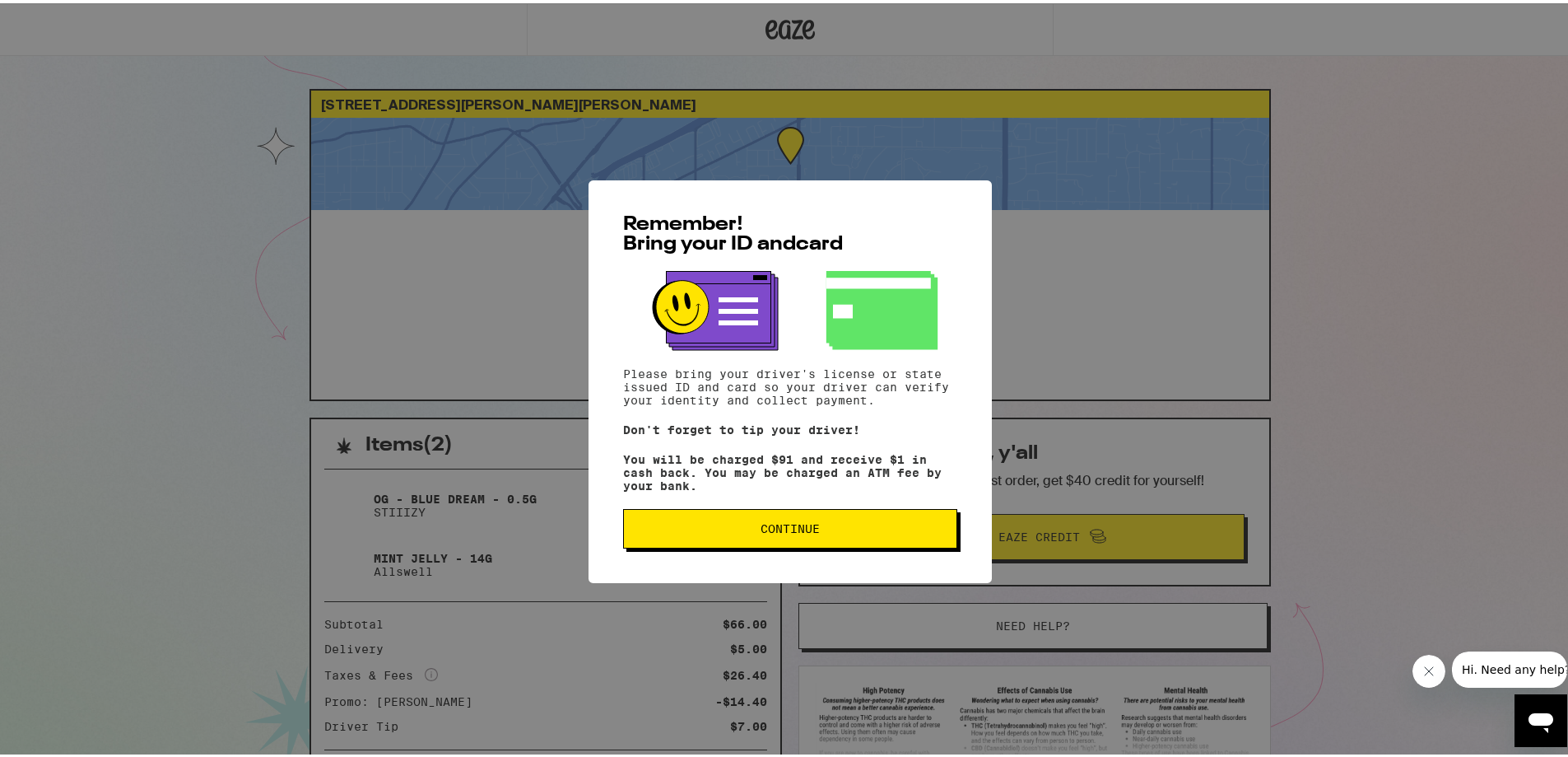
click at [810, 529] on span "Continue" at bounding box center [790, 526] width 60 height 12
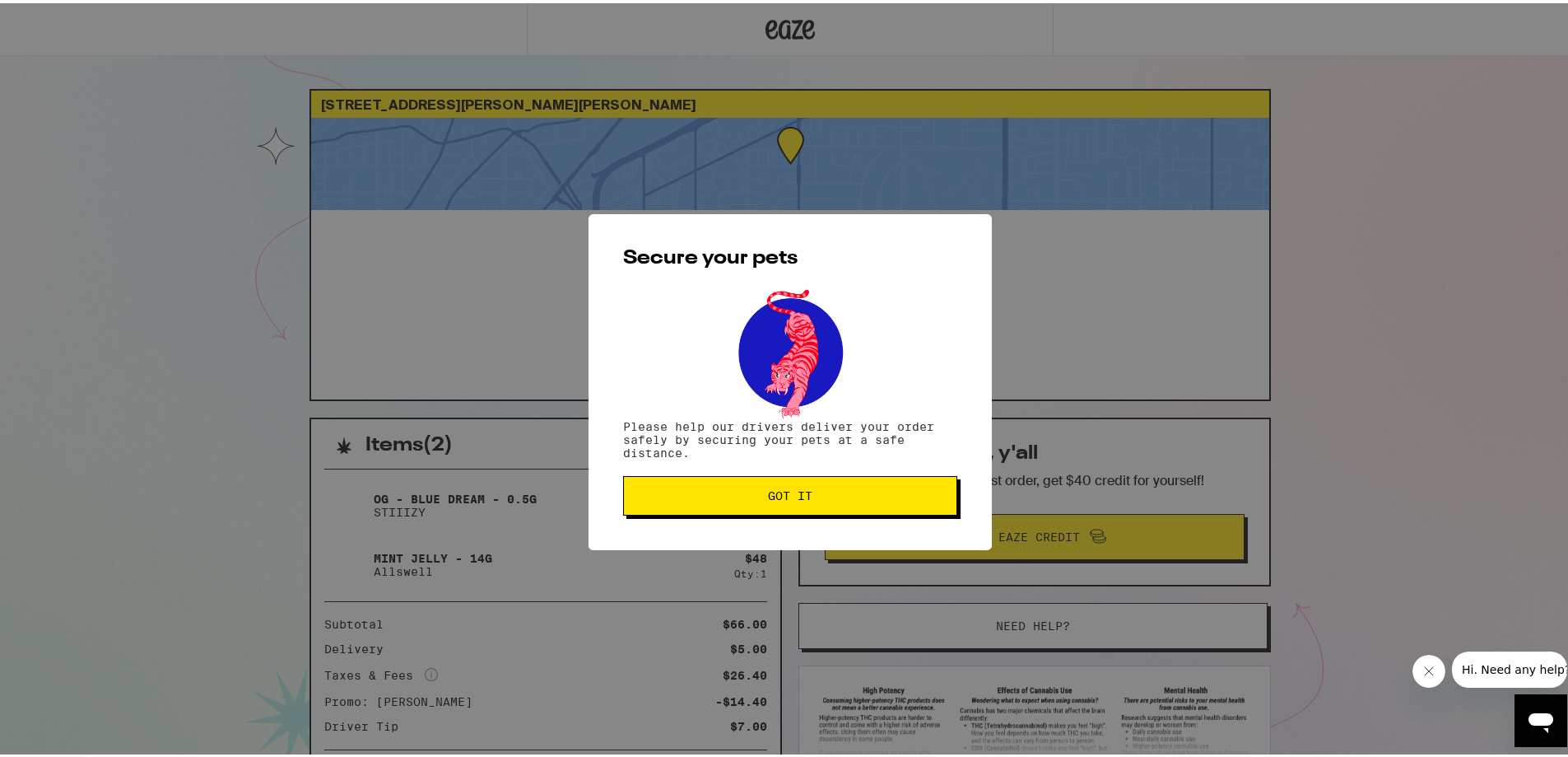
click at [797, 488] on span "Got it" at bounding box center [789, 493] width 45 height 12
